Goal: Information Seeking & Learning: Learn about a topic

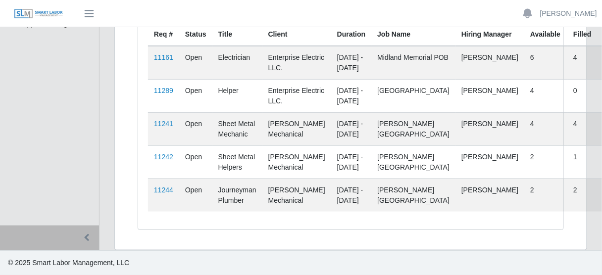
scroll to position [141, 0]
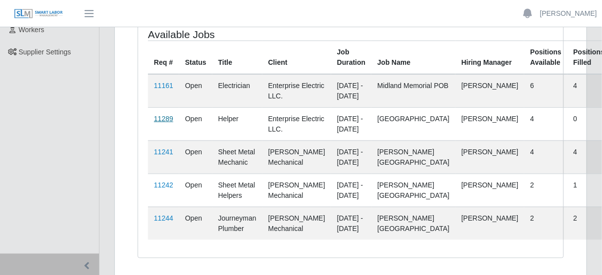
click at [167, 123] on link "11289" at bounding box center [163, 119] width 19 height 8
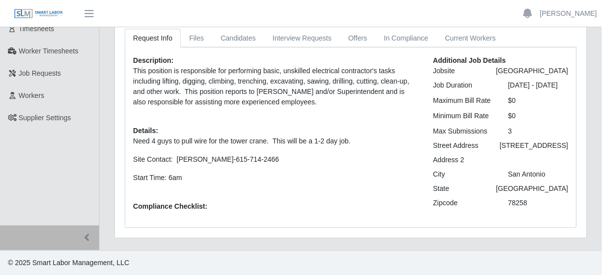
scroll to position [79, 0]
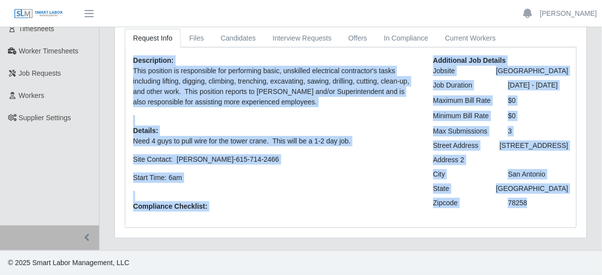
drag, startPoint x: 135, startPoint y: 57, endPoint x: 546, endPoint y: 237, distance: 448.6
click at [546, 228] on div "Description: This position is responsible for performing basic, unskilled elect…" at bounding box center [350, 138] width 451 height 180
copy div "Description: This position is responsible for performing basic, unskilled elect…"
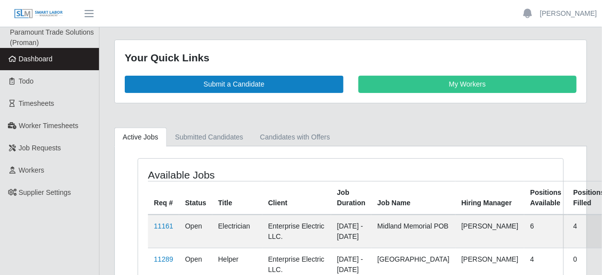
scroll to position [40, 0]
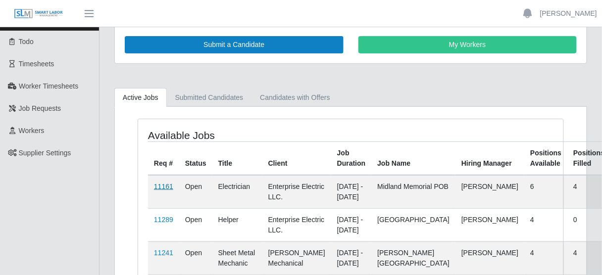
click at [168, 187] on link "11161" at bounding box center [163, 187] width 19 height 8
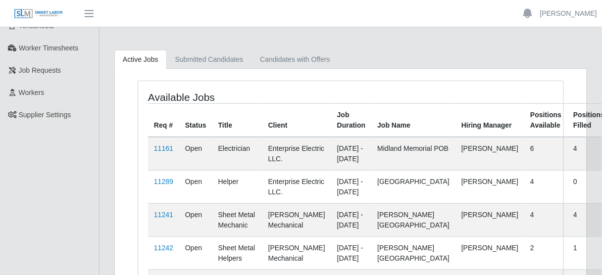
scroll to position [79, 0]
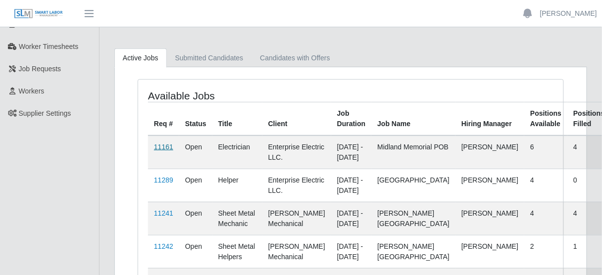
click at [169, 147] on link "11161" at bounding box center [163, 147] width 19 height 8
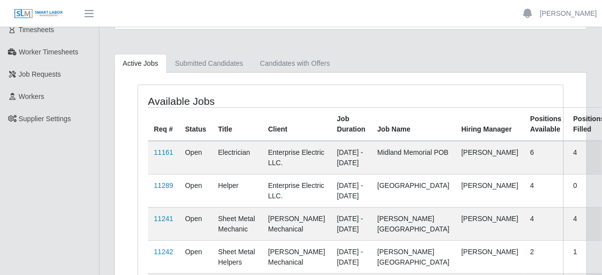
scroll to position [79, 0]
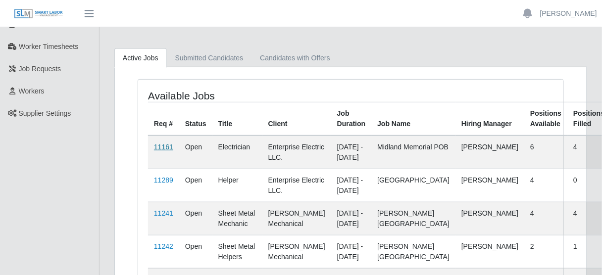
click at [170, 145] on link "11161" at bounding box center [163, 147] width 19 height 8
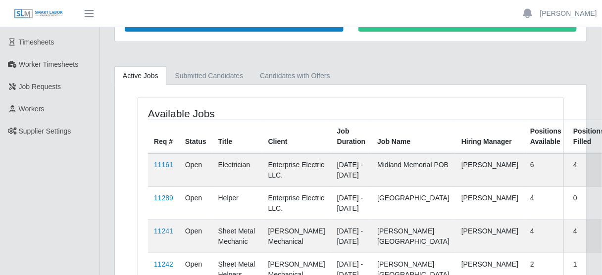
scroll to position [79, 0]
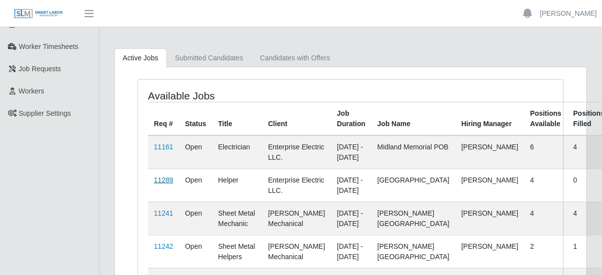
click at [164, 184] on link "11289" at bounding box center [163, 180] width 19 height 8
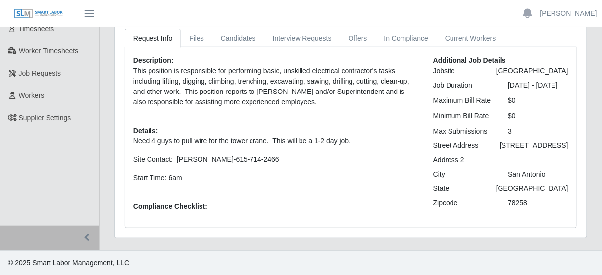
scroll to position [94, 0]
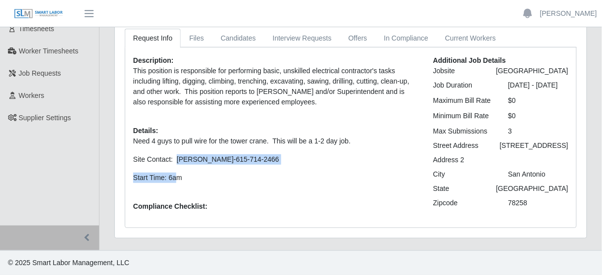
drag, startPoint x: 175, startPoint y: 160, endPoint x: 176, endPoint y: 139, distance: 21.3
click at [176, 139] on p "Need 4 guys to pull wire for the tower crane. This will be a 1-2 day job. Site …" at bounding box center [275, 159] width 285 height 47
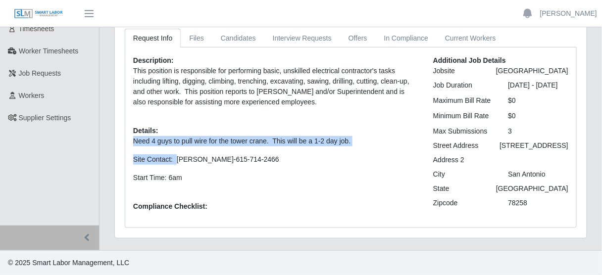
drag, startPoint x: 185, startPoint y: 165, endPoint x: 176, endPoint y: 139, distance: 28.3
click at [175, 139] on div "Description: This position is responsible for performing basic, unskilled elect…" at bounding box center [276, 137] width 300 height 164
click at [195, 152] on p "Need 4 guys to pull wire for the tower crane. This will be a 1-2 day job. Site …" at bounding box center [275, 159] width 285 height 47
click at [188, 173] on p "Start Time: 6am" at bounding box center [275, 178] width 285 height 10
click at [183, 173] on p "Start Time: 6am" at bounding box center [275, 178] width 285 height 10
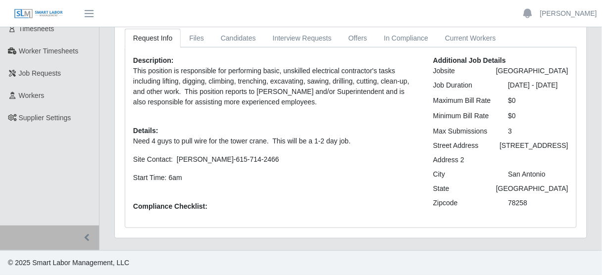
scroll to position [0, 0]
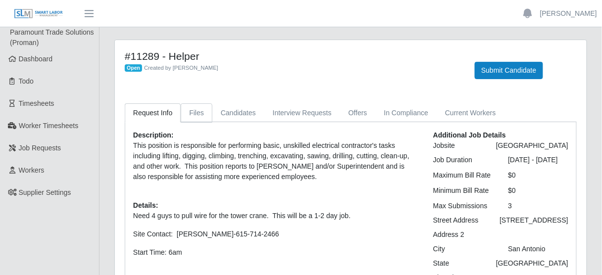
click at [192, 118] on link "Files" at bounding box center [197, 113] width 32 height 19
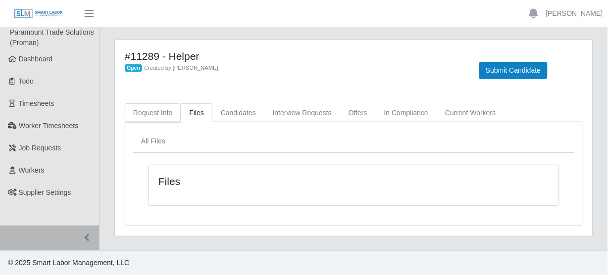
click at [168, 110] on link "Request Info" at bounding box center [153, 113] width 56 height 19
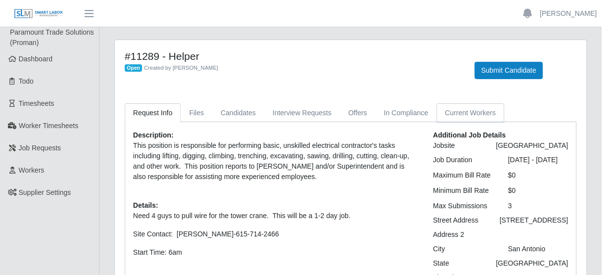
click at [480, 113] on link "Current Workers" at bounding box center [470, 113] width 67 height 19
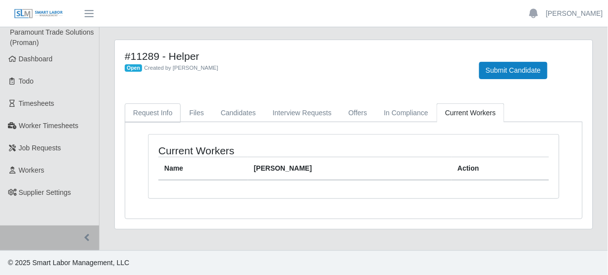
click at [170, 114] on link "Request Info" at bounding box center [153, 113] width 56 height 19
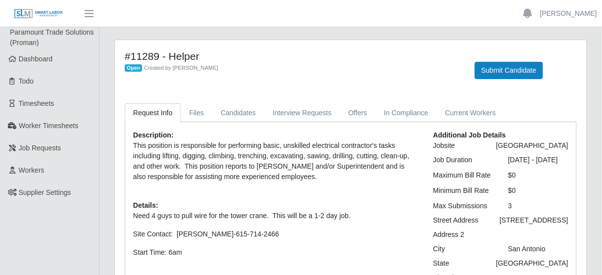
scroll to position [40, 0]
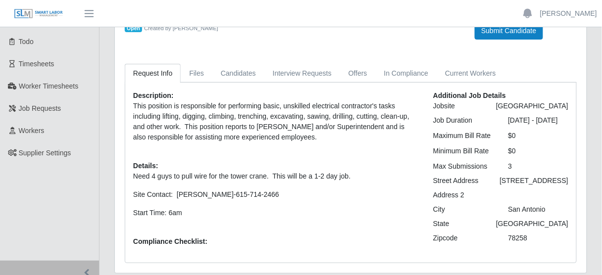
drag, startPoint x: 474, startPoint y: 157, endPoint x: 452, endPoint y: 159, distance: 22.4
click at [470, 141] on div "Maximum Bill Rate" at bounding box center [463, 136] width 75 height 10
drag, startPoint x: 439, startPoint y: 166, endPoint x: 525, endPoint y: 165, distance: 86.2
click at [526, 166] on div "Additional Job Details Jobsite HCA Methodist Hospital Job Duration 09/19/2025 -…" at bounding box center [501, 173] width 150 height 164
drag, startPoint x: 521, startPoint y: 160, endPoint x: 464, endPoint y: 178, distance: 60.8
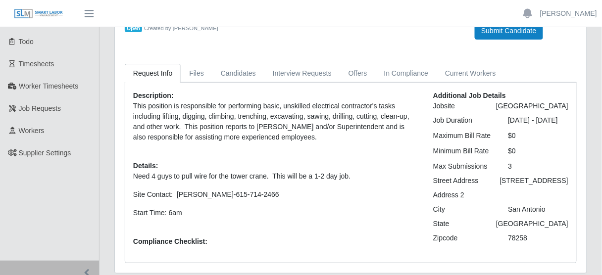
click at [464, 178] on div "Additional Job Details Jobsite HCA Methodist Hospital Job Duration 09/19/2025 -…" at bounding box center [501, 173] width 150 height 164
drag, startPoint x: 330, startPoint y: 156, endPoint x: 270, endPoint y: 213, distance: 83.0
click at [270, 213] on p "Start Time: 6am" at bounding box center [275, 213] width 285 height 10
click at [198, 77] on link "Files" at bounding box center [197, 73] width 32 height 19
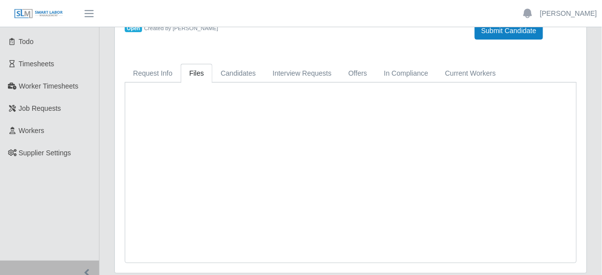
scroll to position [0, 0]
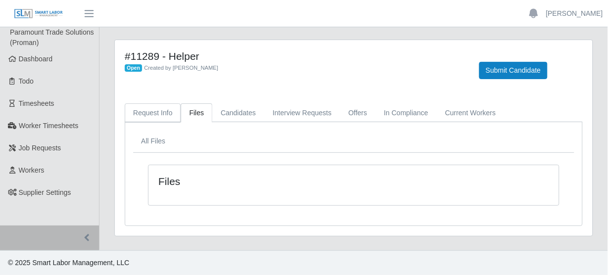
click at [155, 120] on link "Request Info" at bounding box center [153, 113] width 56 height 19
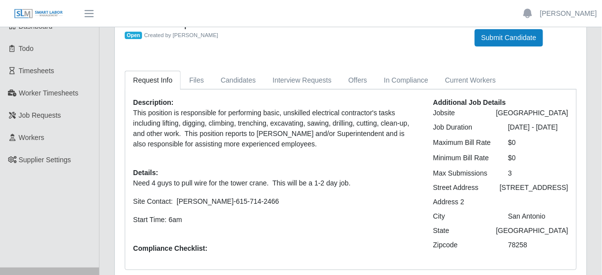
scroll to position [40, 0]
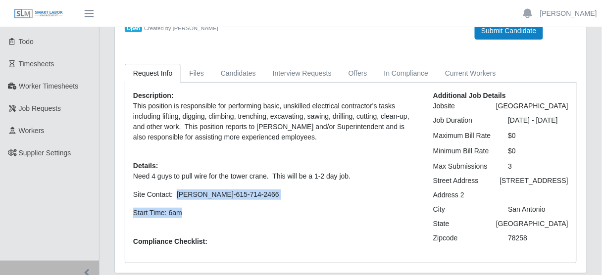
drag, startPoint x: 175, startPoint y: 194, endPoint x: 268, endPoint y: 207, distance: 94.1
click at [268, 207] on p "Need 4 guys to pull wire for the tower crane. This will be a 1-2 day job. Site …" at bounding box center [275, 194] width 285 height 47
click at [269, 206] on p "Need 4 guys to pull wire for the tower crane. This will be a 1-2 day job. Site …" at bounding box center [275, 194] width 285 height 47
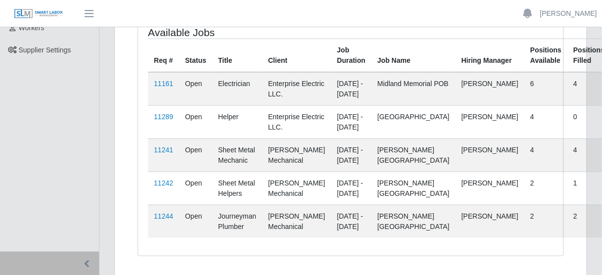
scroll to position [119, 0]
